Goal: Transaction & Acquisition: Purchase product/service

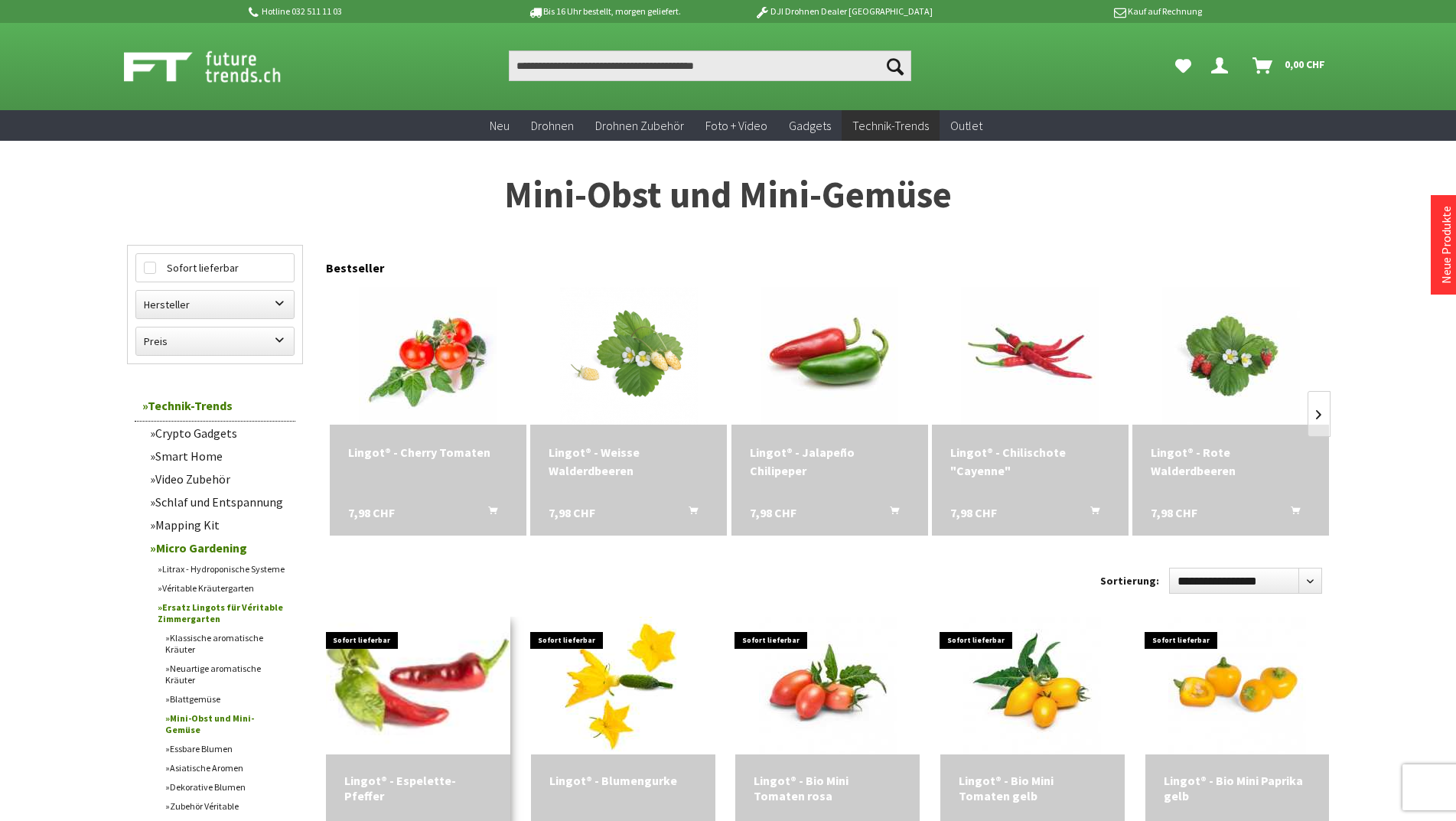
scroll to position [153, 0]
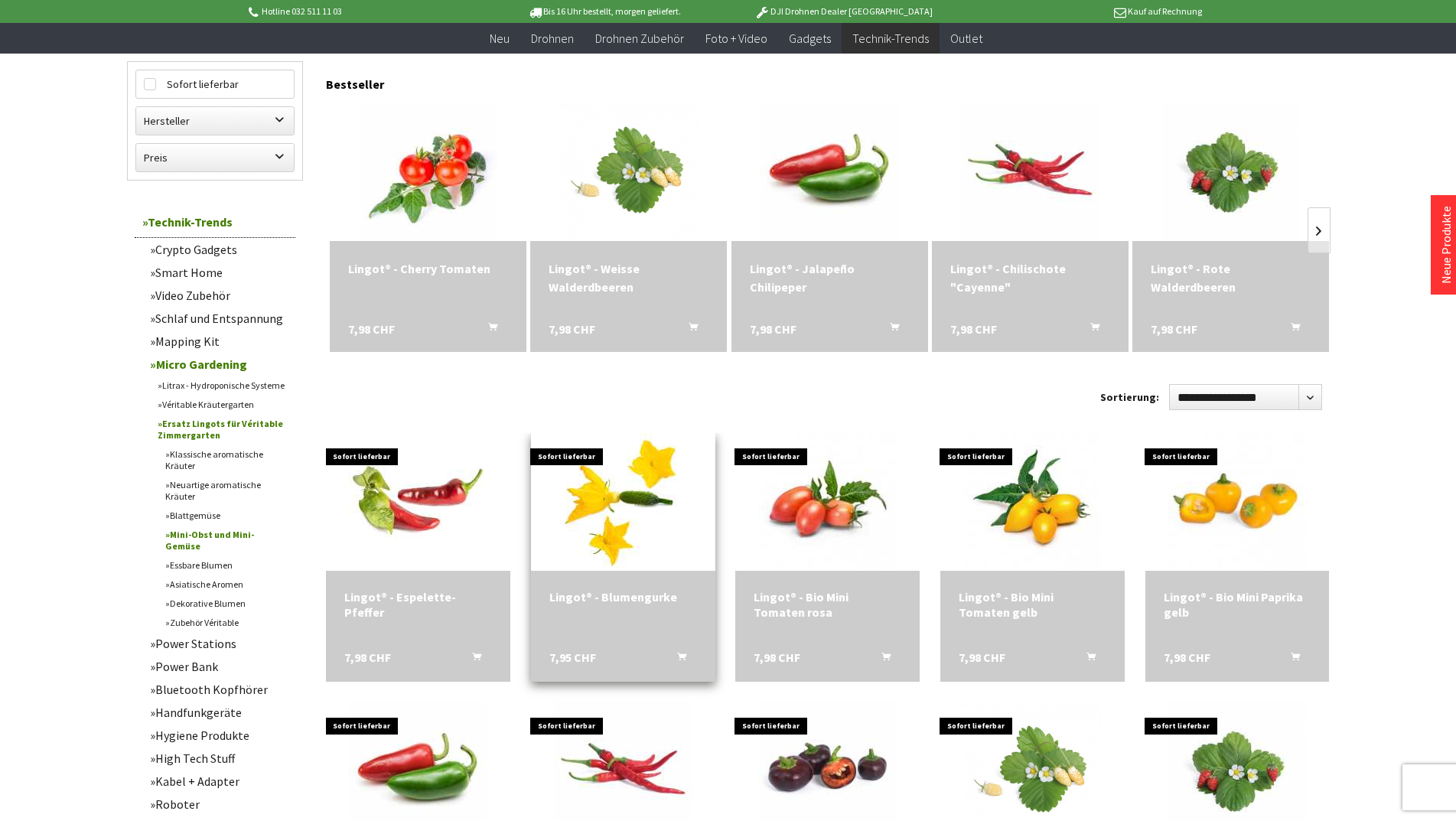
click at [678, 656] on icon "In den Warenkorb" at bounding box center [681, 654] width 9 height 12
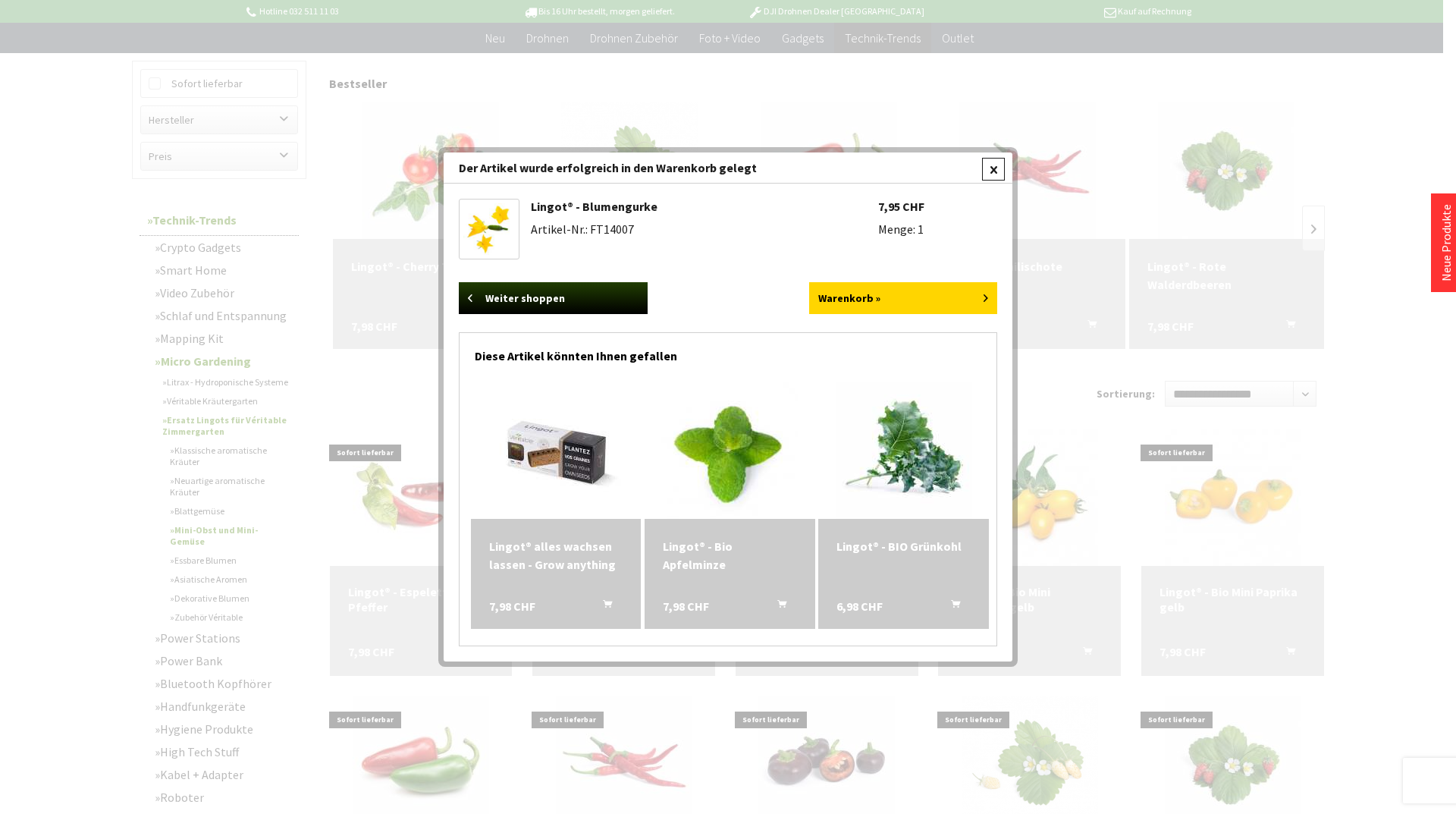
click at [996, 170] on div at bounding box center [993, 169] width 23 height 23
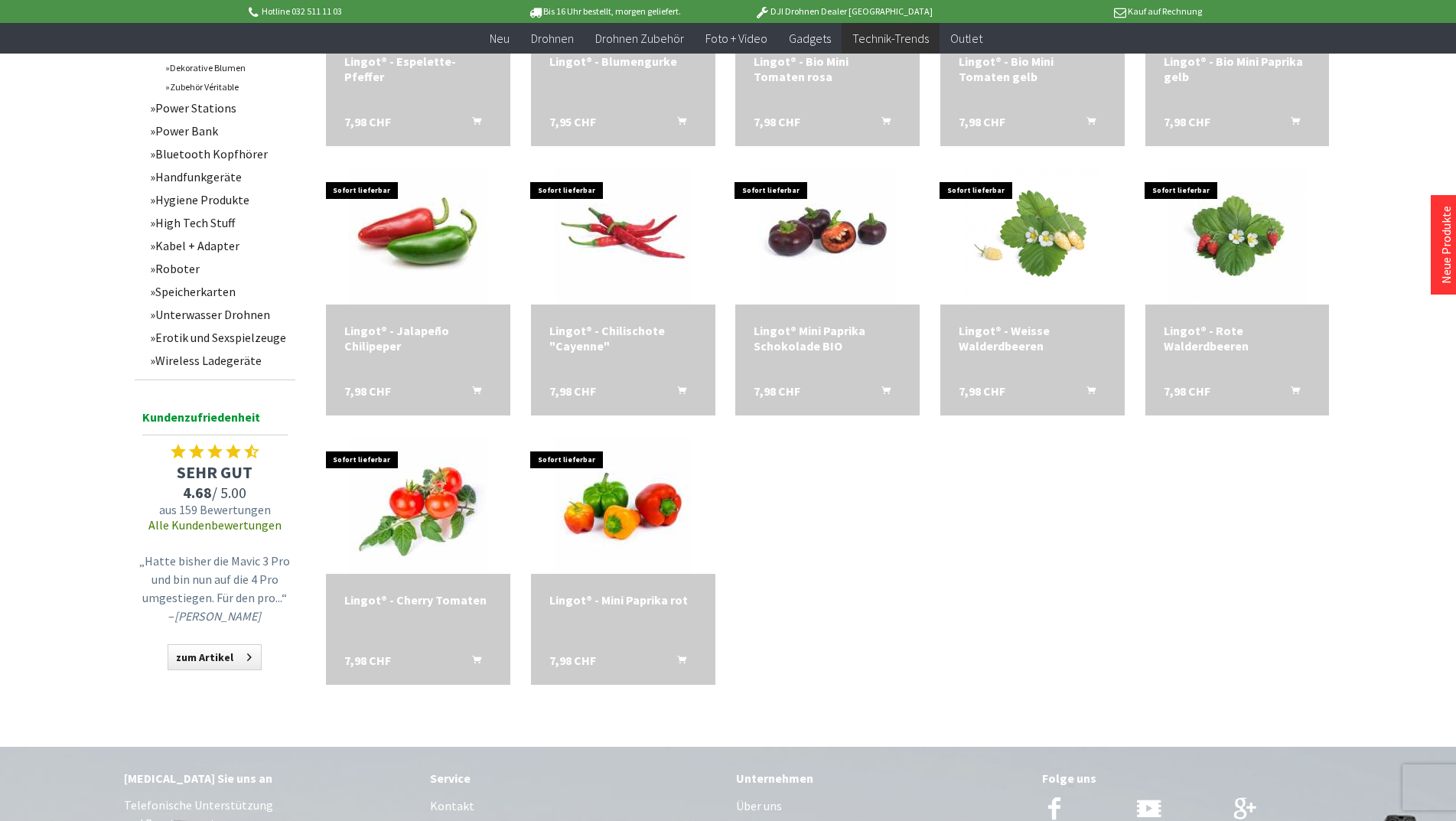
scroll to position [918, 0]
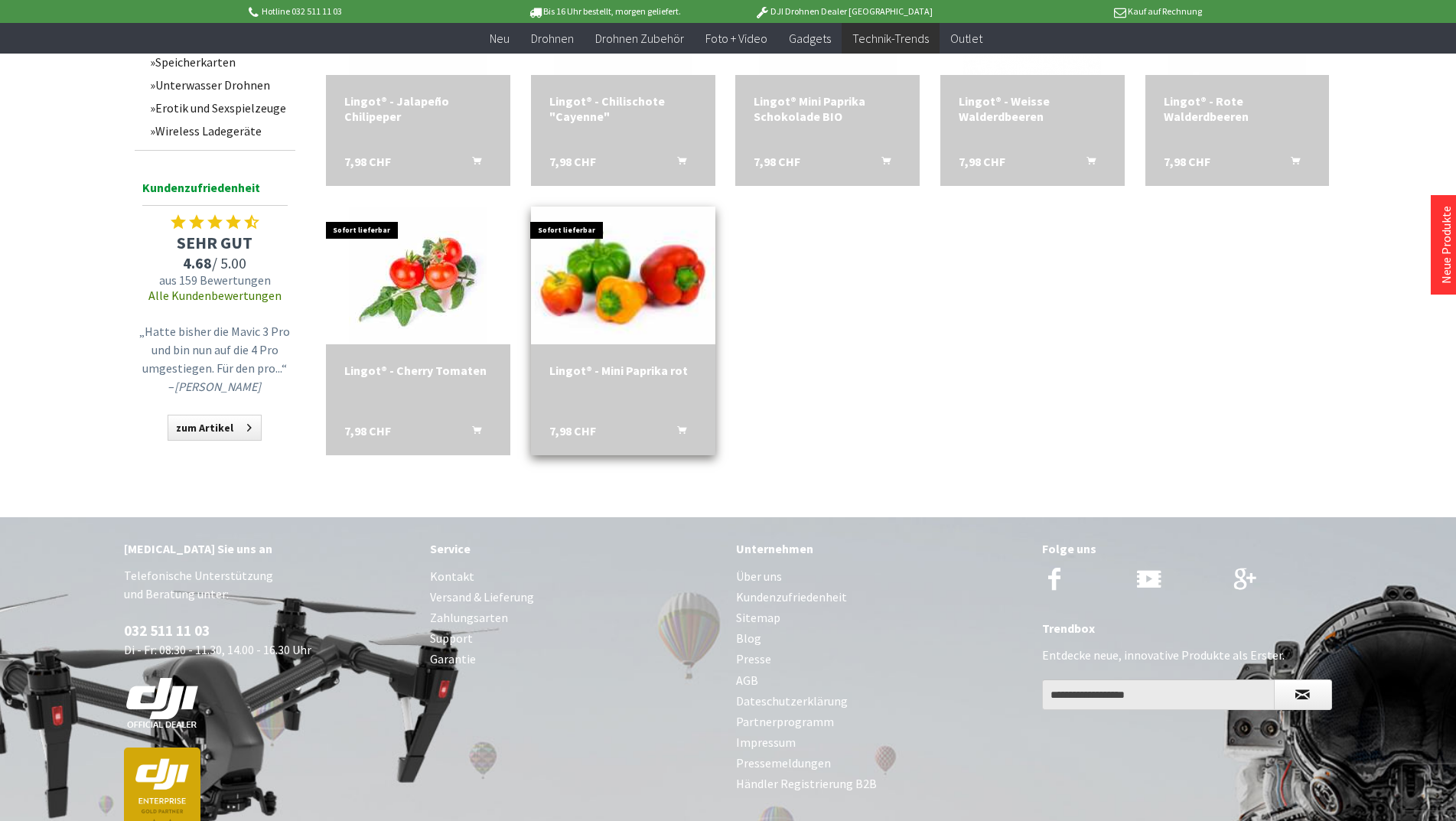
click at [629, 288] on img at bounding box center [623, 275] width 193 height 193
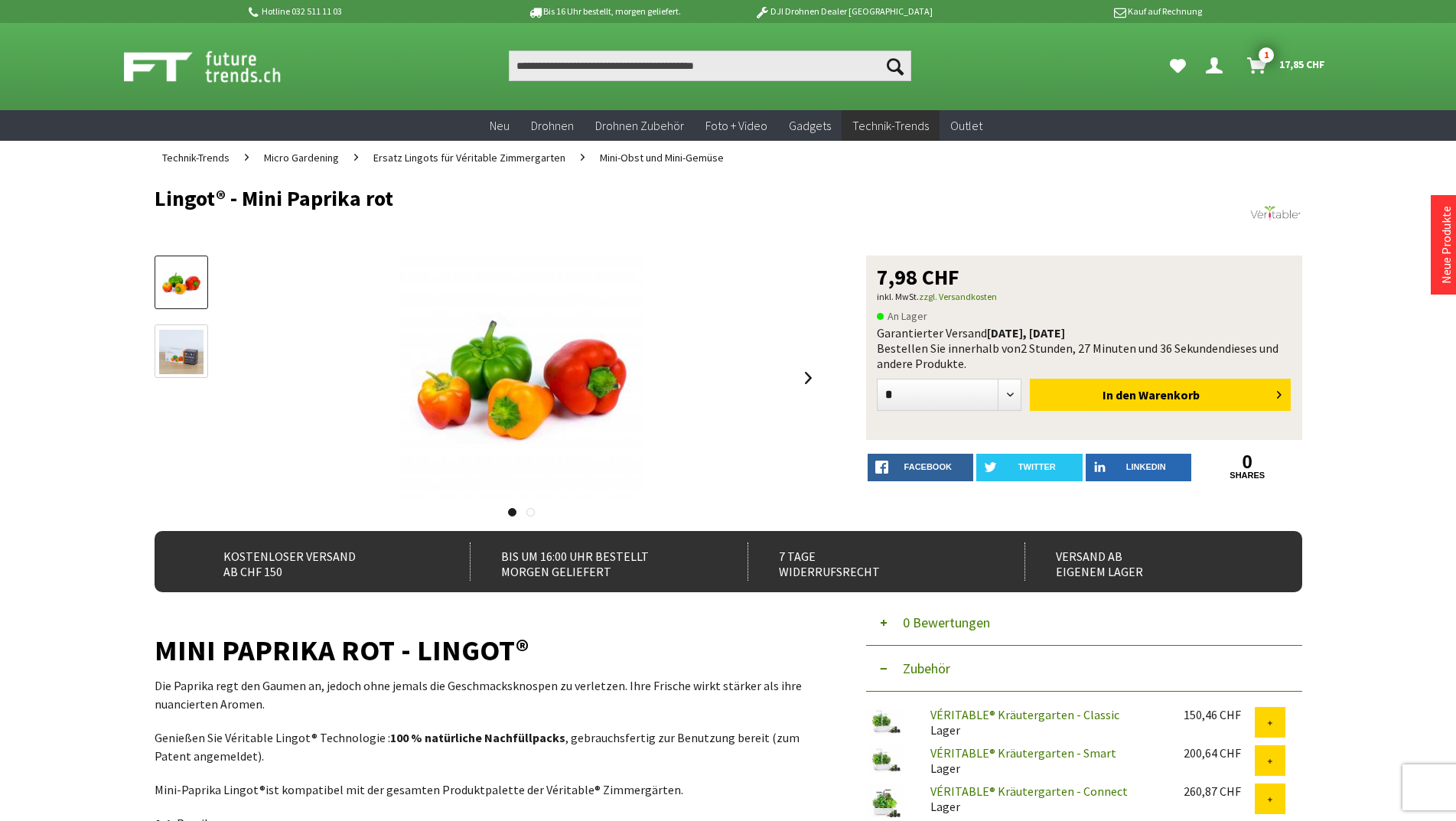
click at [180, 357] on img at bounding box center [181, 351] width 44 height 44
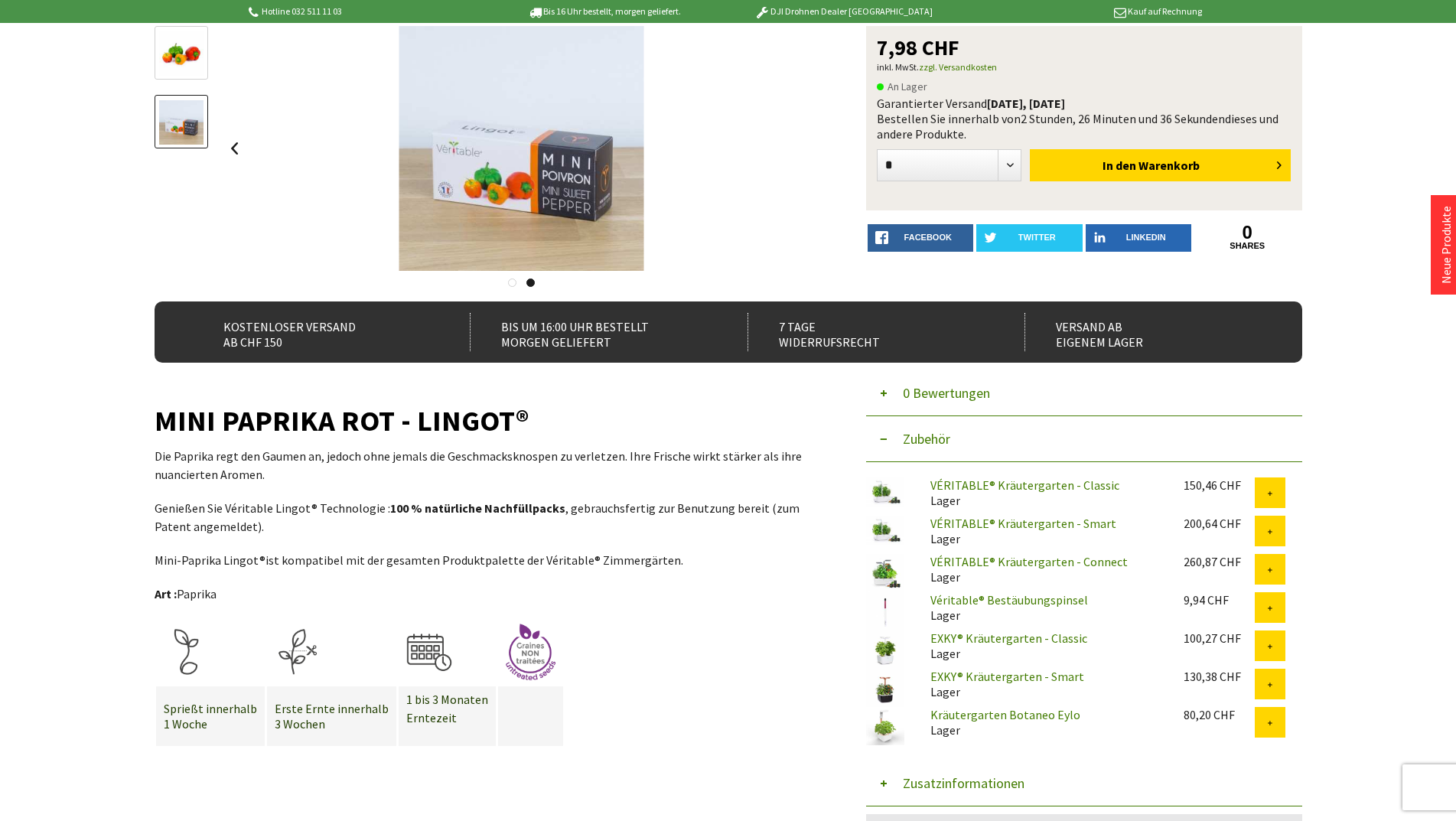
scroll to position [77, 0]
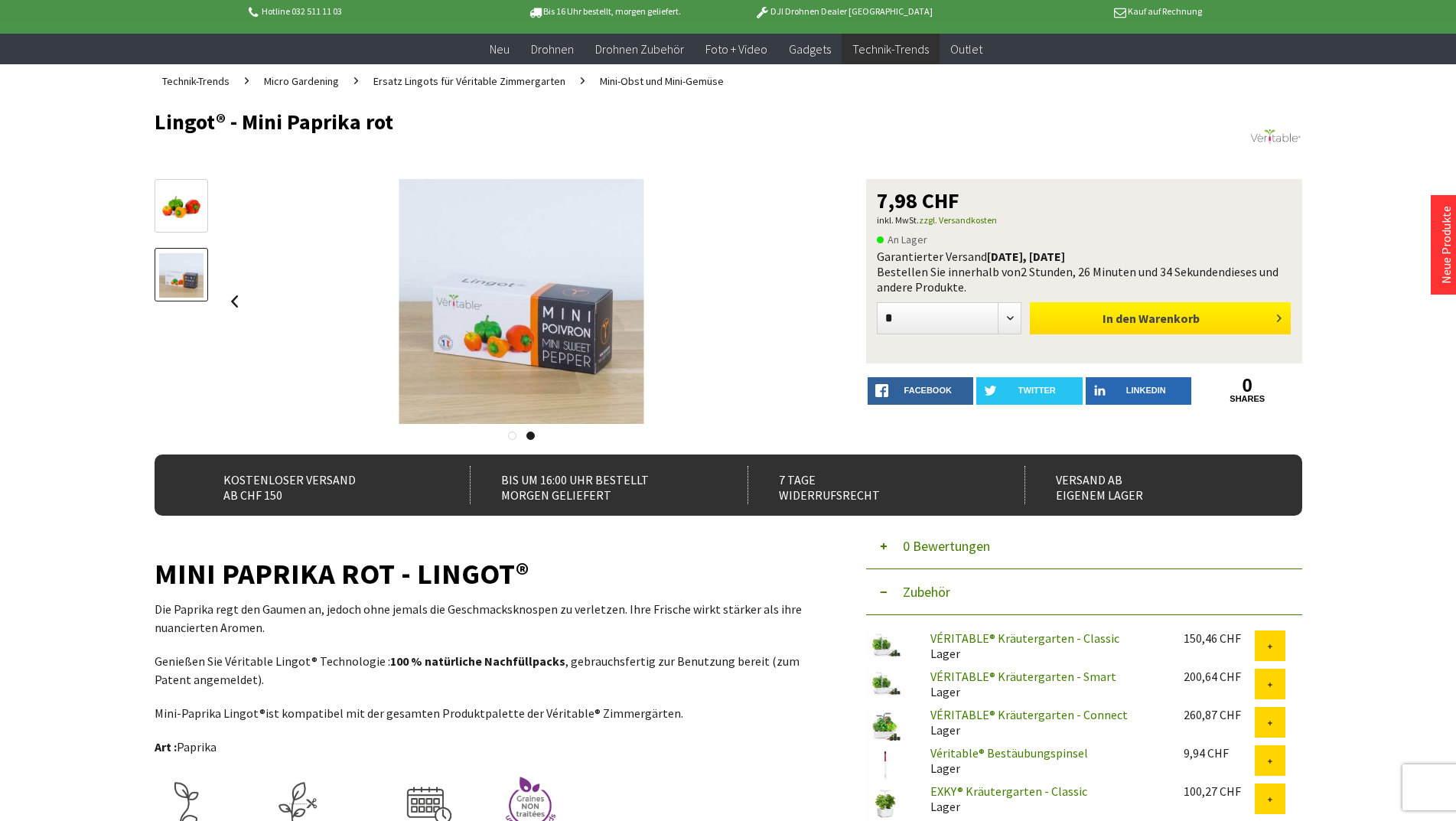
click at [1146, 314] on span "Warenkorb" at bounding box center [1168, 319] width 61 height 16
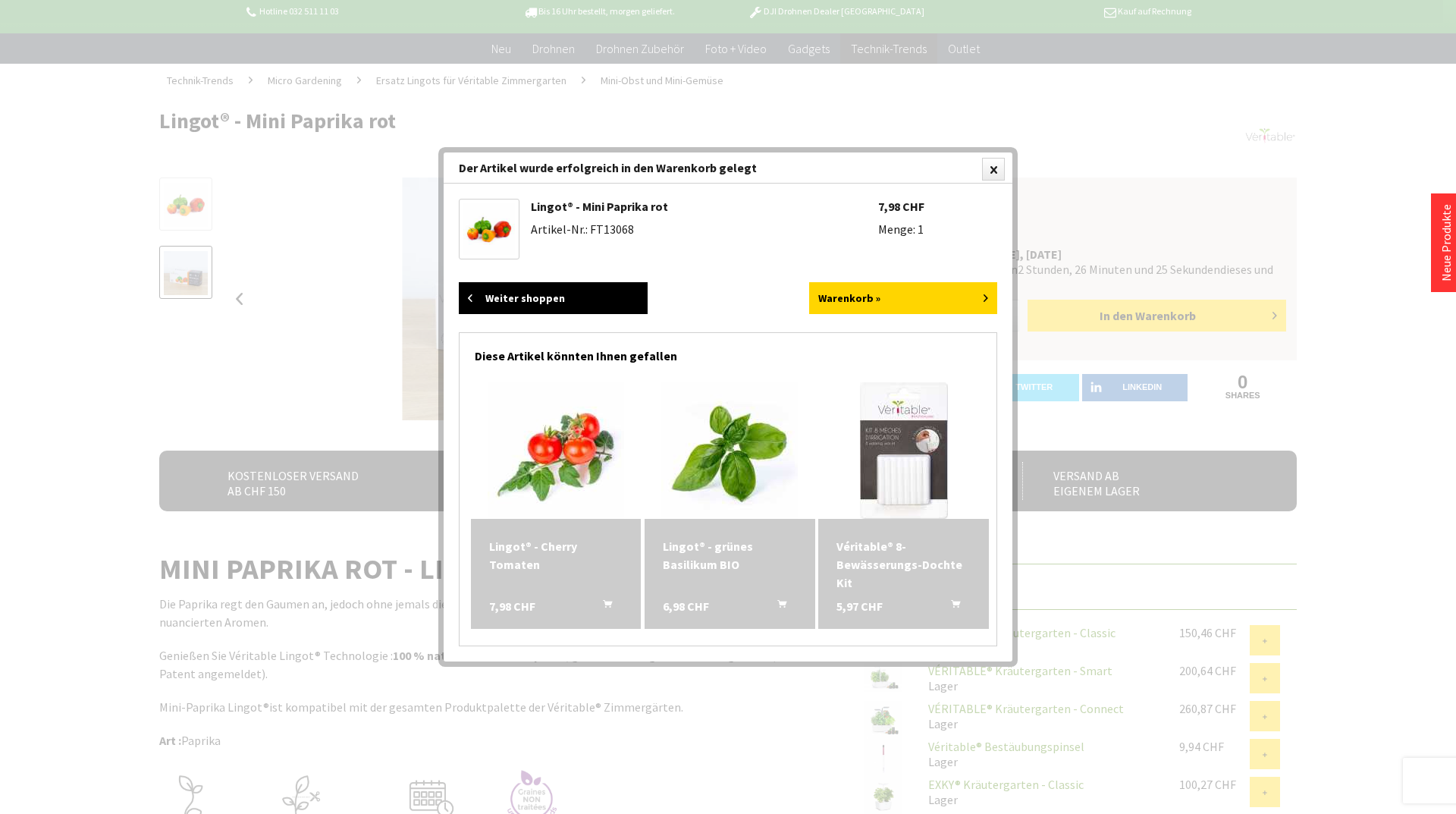
click at [535, 294] on link "Weiter shoppen" at bounding box center [553, 297] width 189 height 32
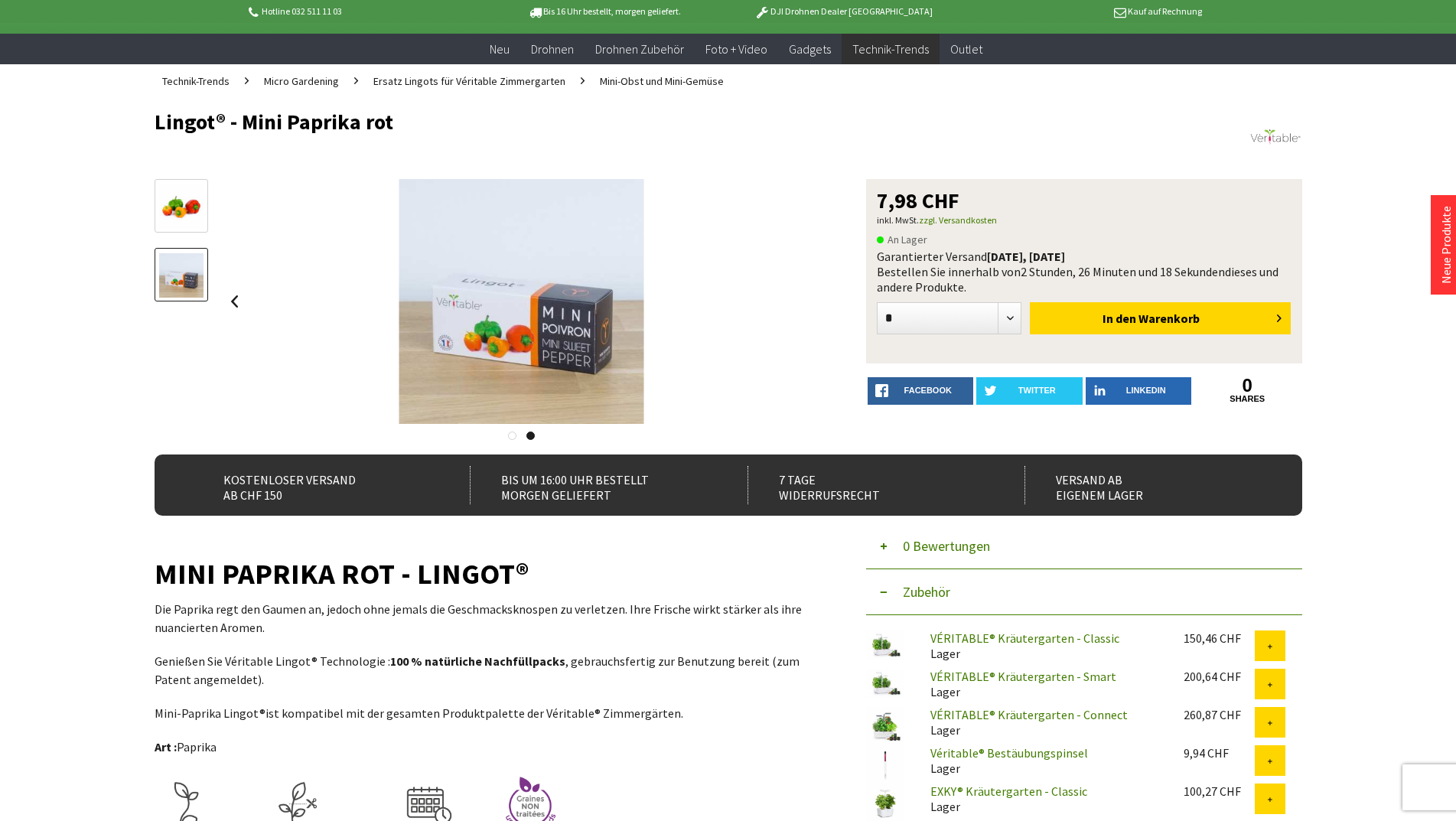
scroll to position [0, 0]
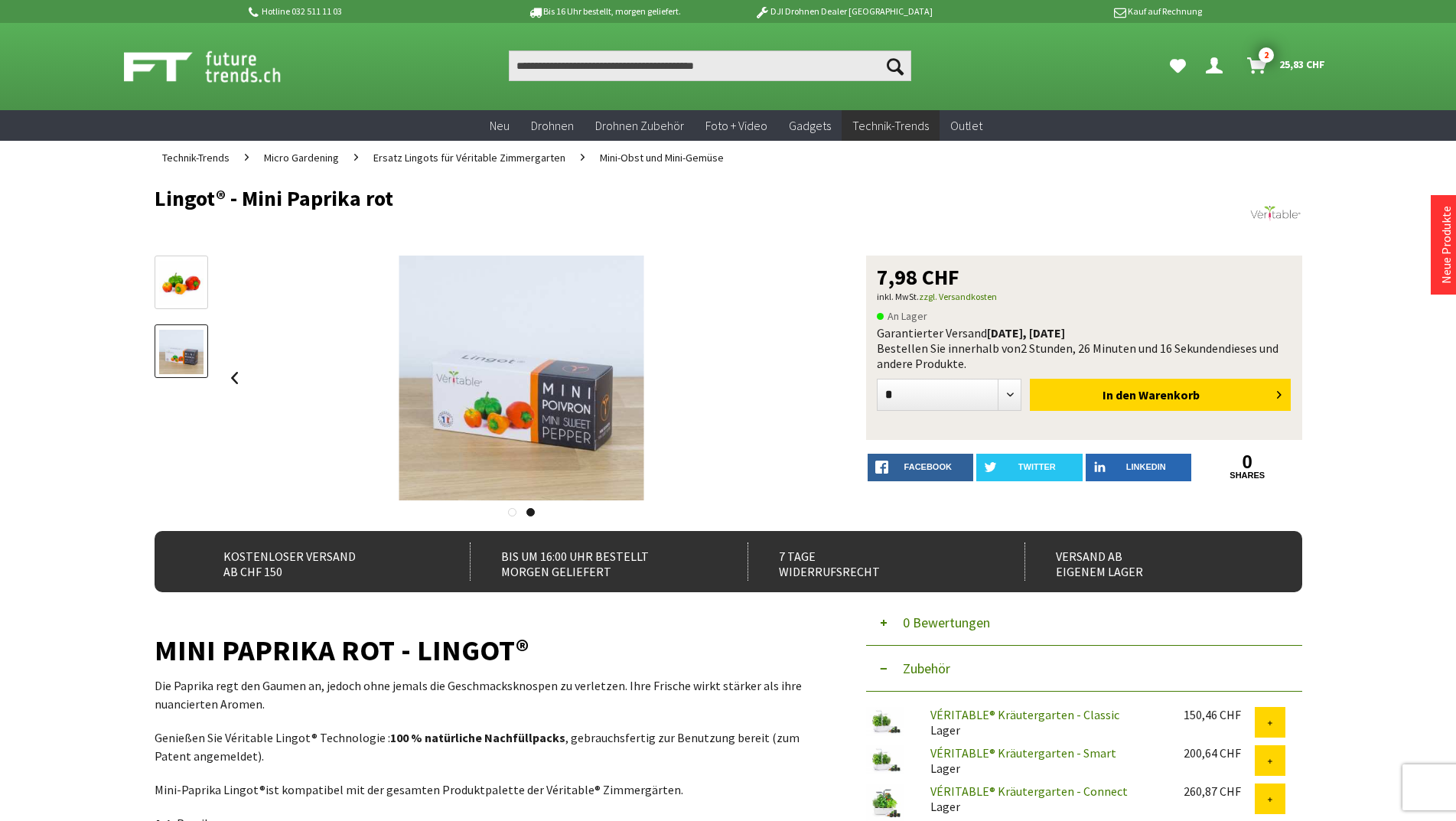
click at [623, 158] on span "Mini-Obst und Mini-Gemüse" at bounding box center [662, 157] width 124 height 14
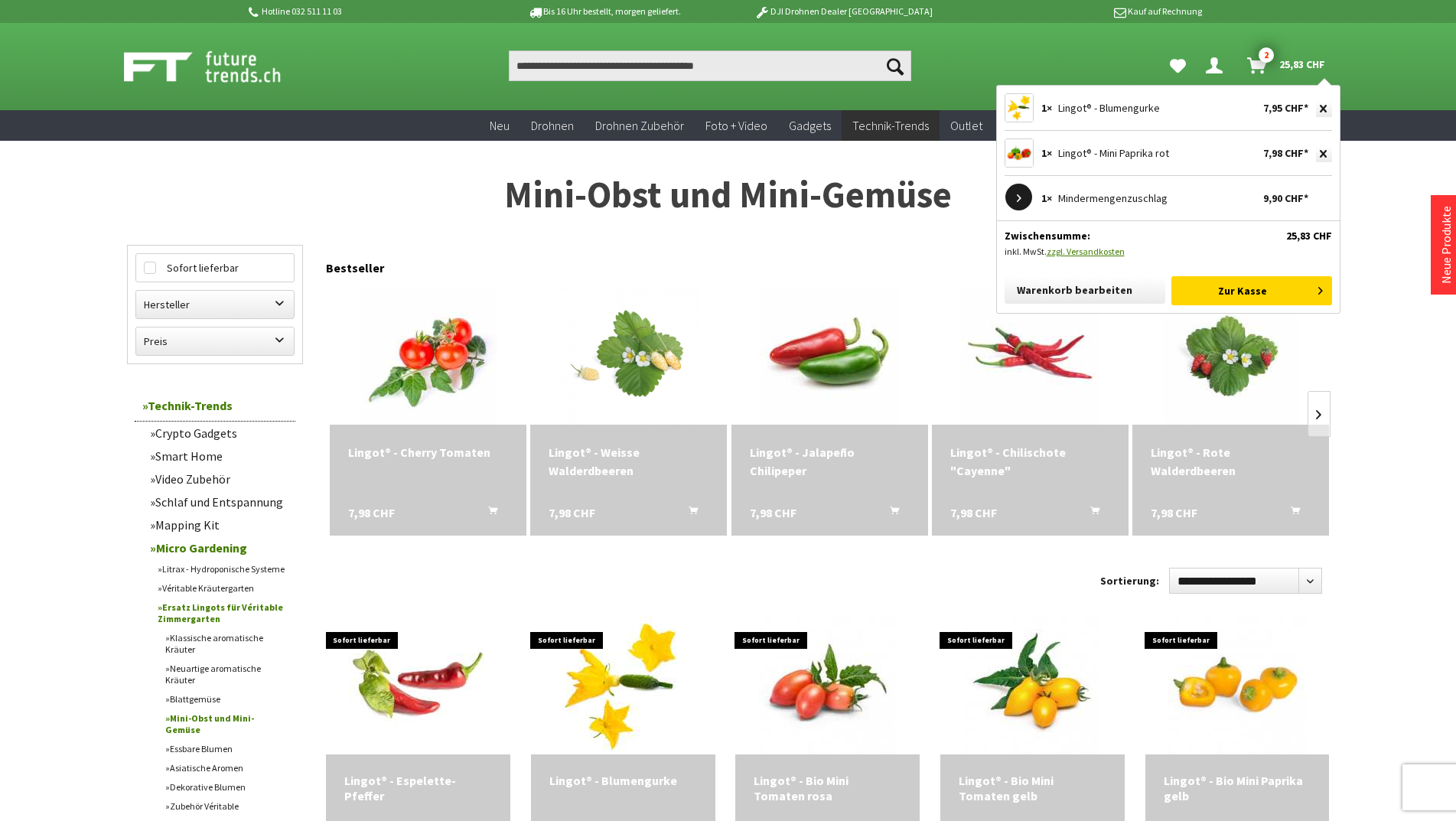
click at [1137, 109] on span "Lingot® - Blumengurke" at bounding box center [1109, 108] width 102 height 14
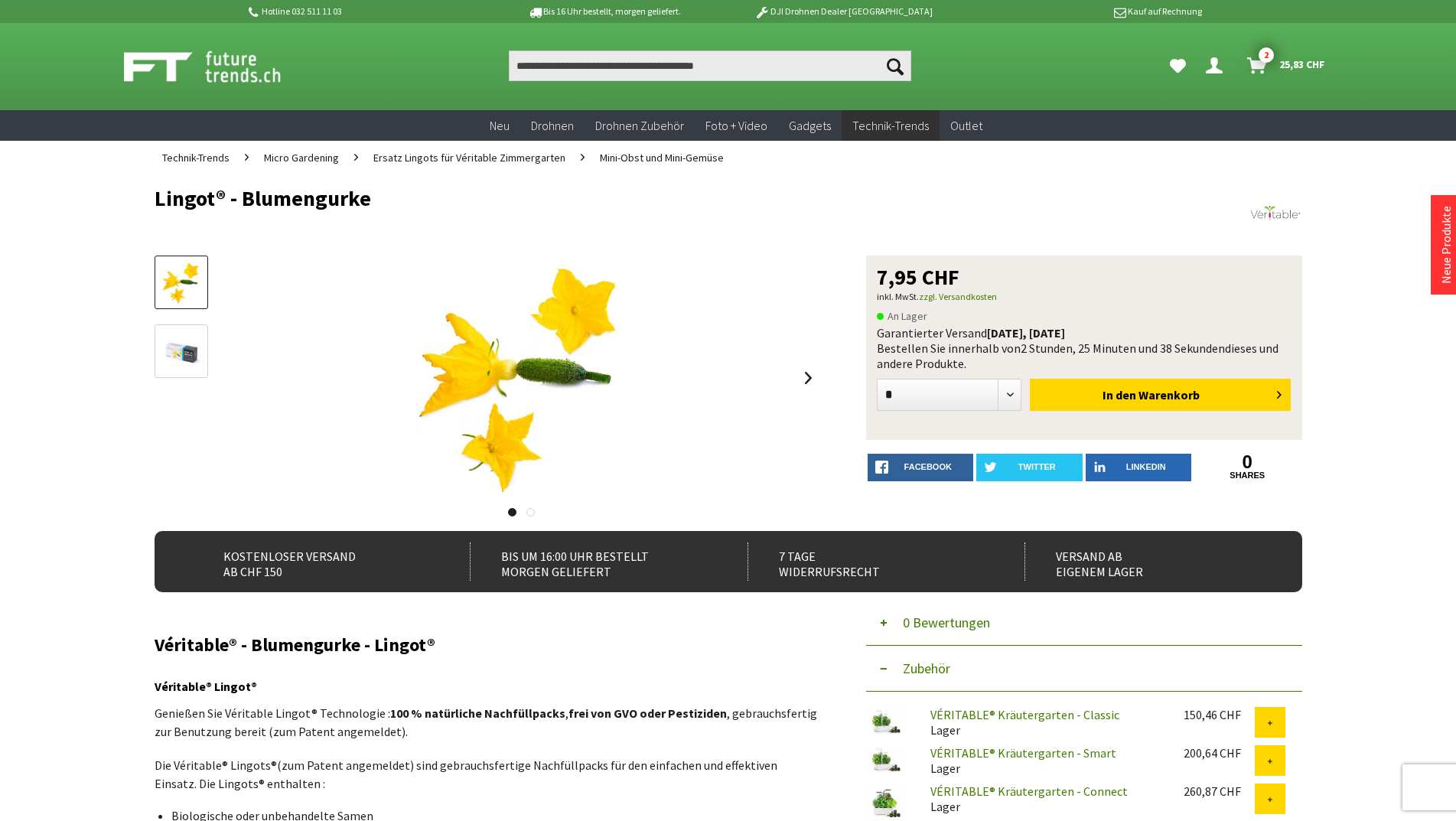
click at [180, 354] on img at bounding box center [181, 351] width 44 height 44
